Goal: Navigation & Orientation: Find specific page/section

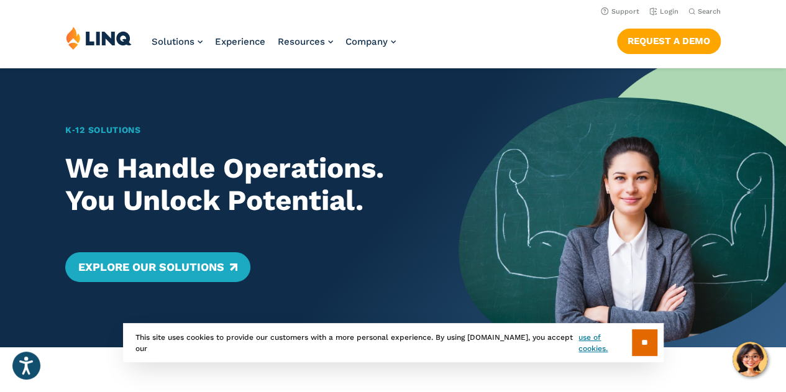
click at [421, 51] on div "Solutions Nutrition Overview NEW School Nutrition Suite School Nutrition State …" at bounding box center [393, 46] width 786 height 41
click at [664, 16] on li "Login" at bounding box center [663, 11] width 29 height 14
click at [661, 7] on link "Login" at bounding box center [663, 11] width 29 height 8
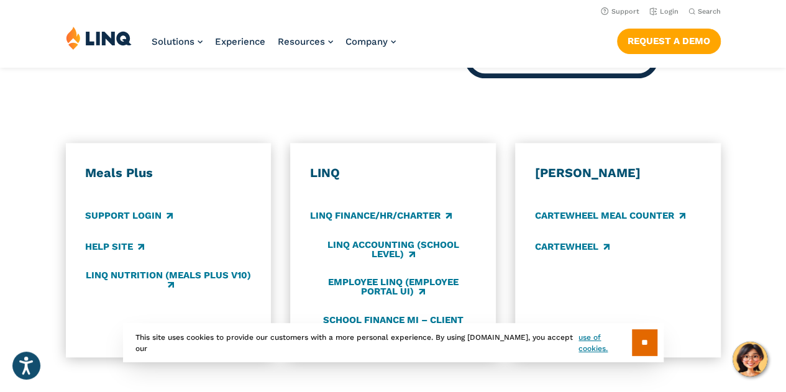
scroll to position [631, 0]
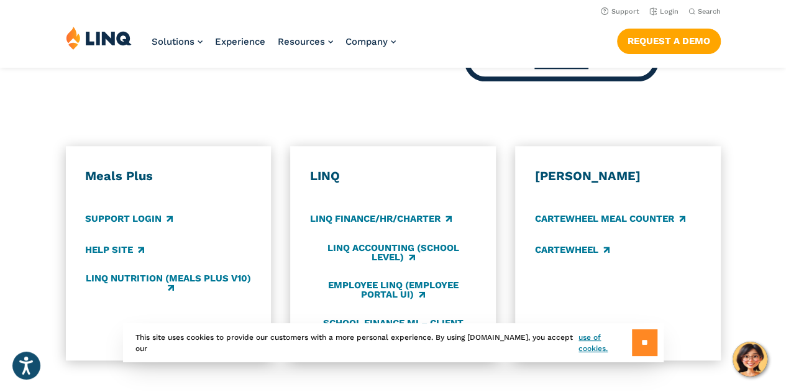
click at [637, 337] on input "**" at bounding box center [644, 342] width 25 height 27
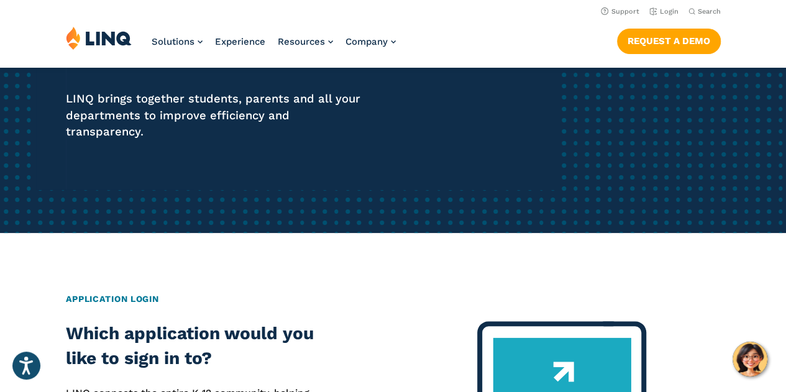
scroll to position [0, 0]
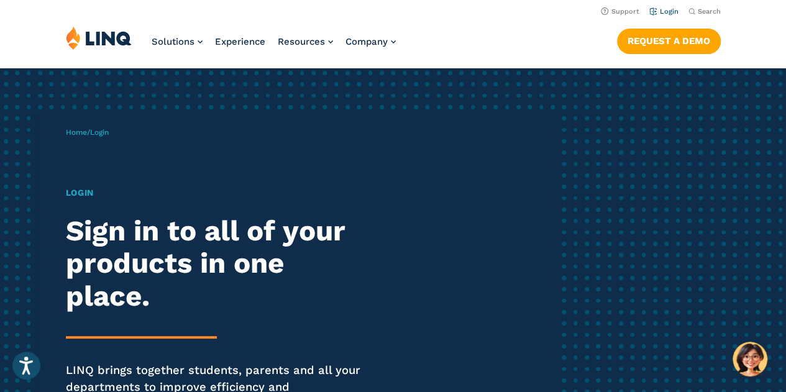
click at [664, 12] on link "Login" at bounding box center [663, 11] width 29 height 8
click at [109, 137] on p "Home / Login" at bounding box center [87, 132] width 43 height 11
click at [88, 189] on h1 "Login" at bounding box center [217, 192] width 303 height 13
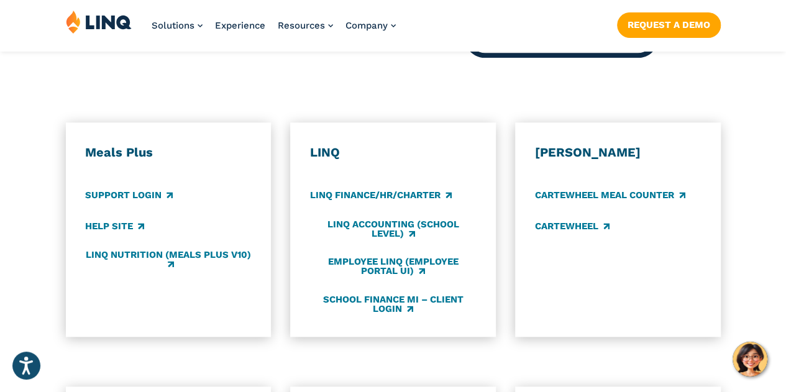
scroll to position [655, 0]
click at [379, 188] on link "LINQ Finance/HR/Charter" at bounding box center [381, 195] width 142 height 14
click at [399, 256] on link "Employee LINQ (Employee Portal UI)" at bounding box center [393, 266] width 166 height 21
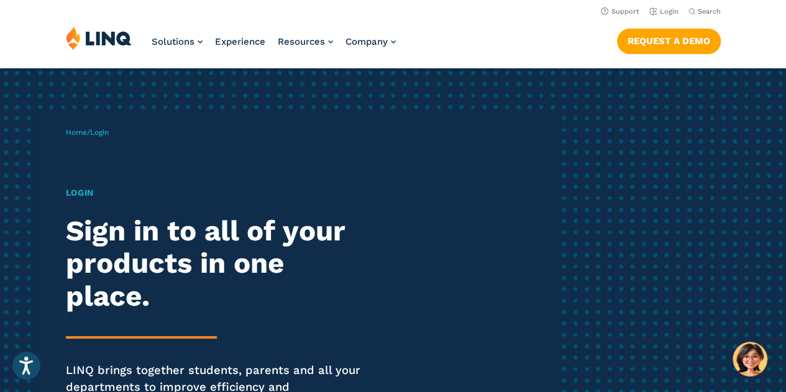
scroll to position [1, 0]
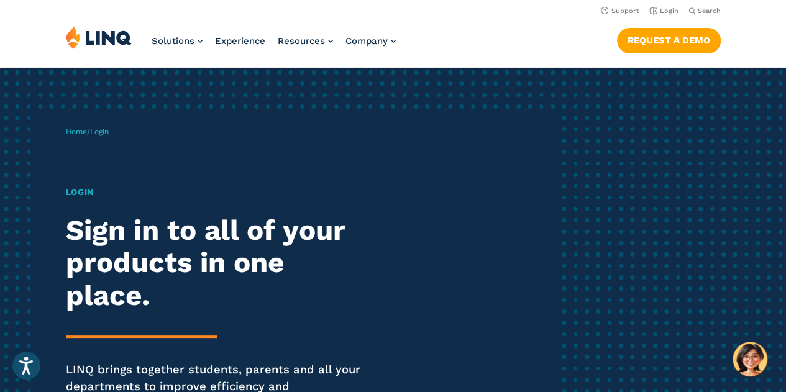
click at [103, 134] on span "Login" at bounding box center [99, 131] width 19 height 9
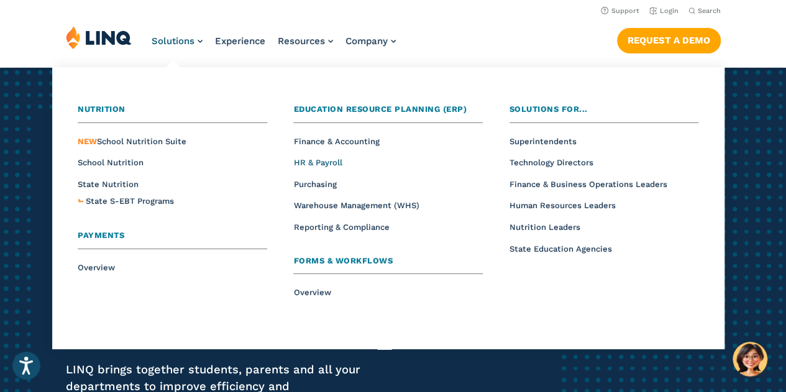
click at [318, 160] on span "HR & Payroll" at bounding box center [317, 162] width 48 height 9
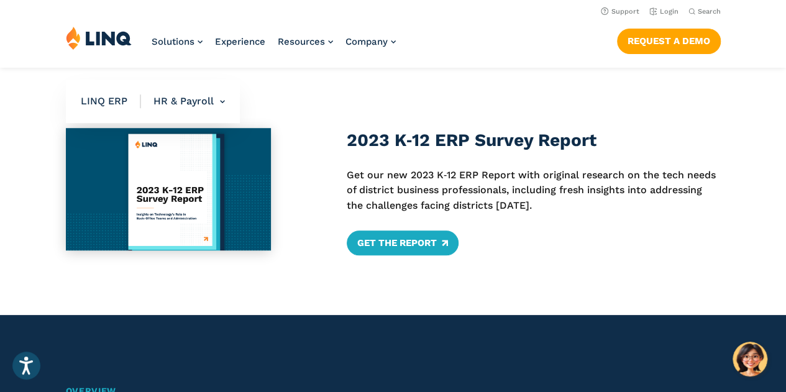
scroll to position [297, 0]
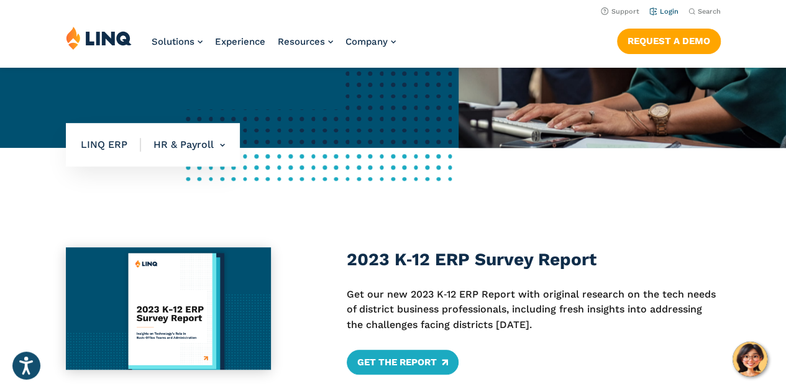
click at [655, 8] on link "Login" at bounding box center [663, 11] width 29 height 8
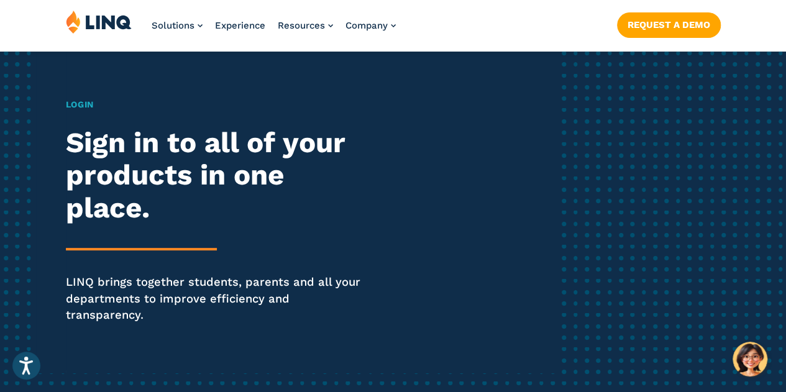
scroll to position [89, 0]
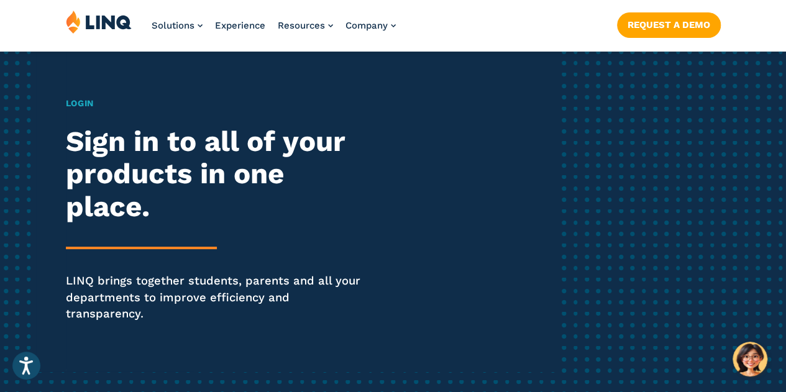
click at [77, 106] on h1 "Login" at bounding box center [217, 103] width 303 height 13
click at [109, 188] on h2 "Sign in to all of your products in one place." at bounding box center [217, 175] width 303 height 98
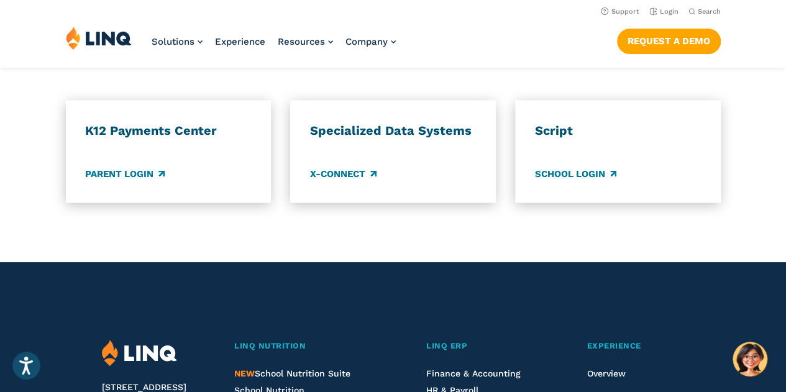
scroll to position [1110, 0]
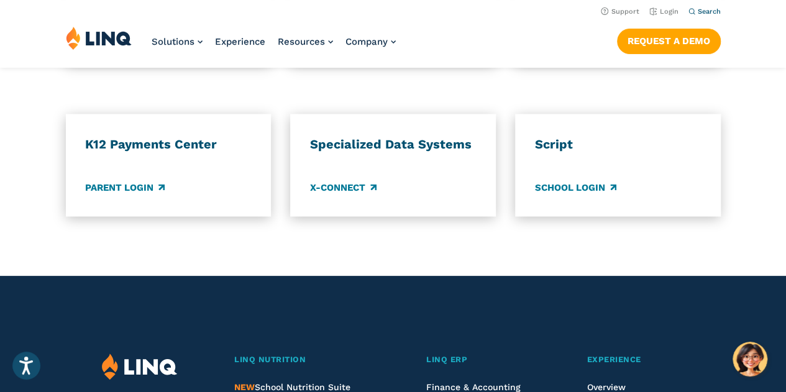
click at [702, 9] on span "Search" at bounding box center [709, 11] width 23 height 8
